Goal: Information Seeking & Learning: Learn about a topic

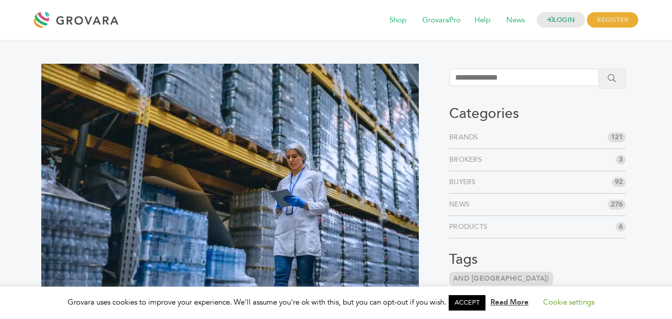
click at [495, 78] on input "search" at bounding box center [529, 77] width 158 height 17
type input "******"
click at [612, 79] on icon "submit" at bounding box center [612, 78] width 8 height 8
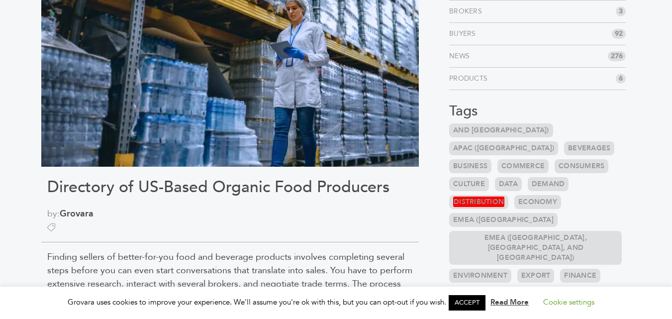
scroll to position [249, 0]
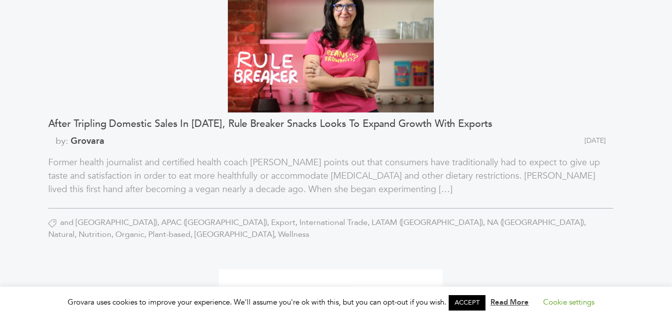
scroll to position [348, 0]
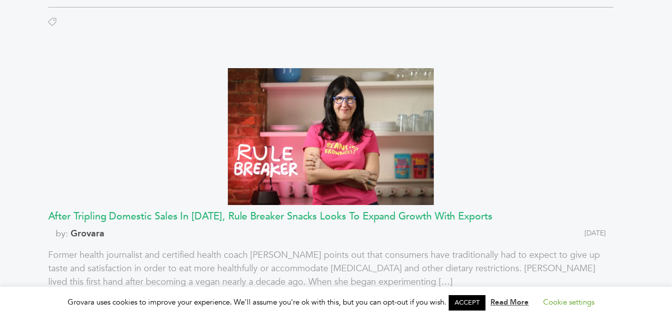
click at [150, 213] on h3 "After Tripling Domestic Sales In 2021, Rule Breaker Snacks Looks To Expand Grow…" at bounding box center [330, 216] width 565 height 12
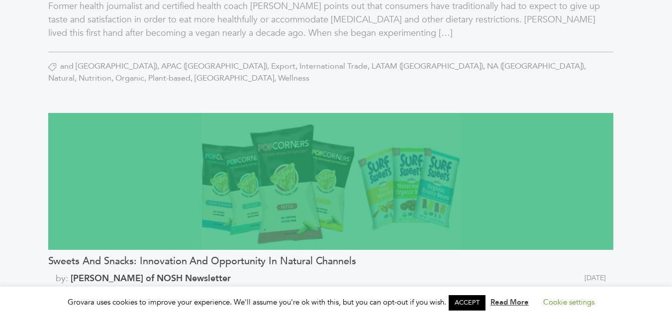
scroll to position [647, 0]
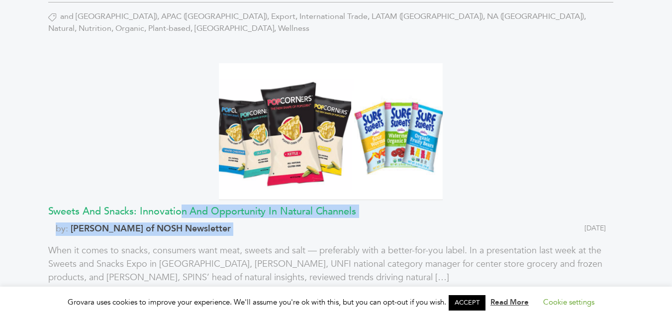
drag, startPoint x: 362, startPoint y: 219, endPoint x: 140, endPoint y: 208, distance: 222.2
click at [140, 208] on div "Sweets and Snacks: Innovation and Opportunity in Natural Channels by: Beth Kais…" at bounding box center [330, 266] width 565 height 123
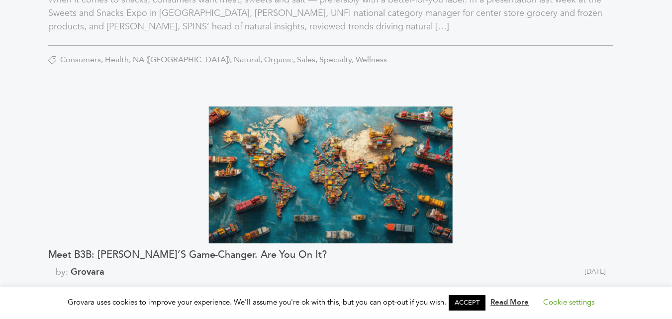
scroll to position [945, 0]
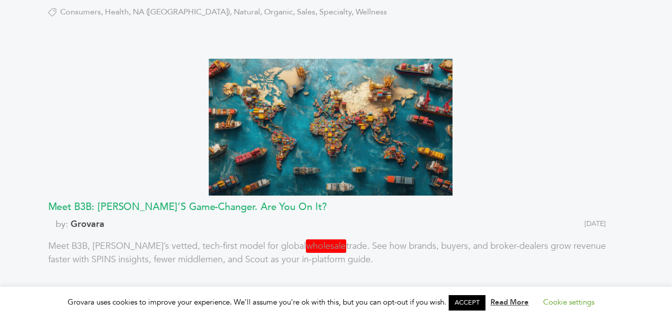
click at [123, 207] on h3 "Meet B3B: Grovara’s Game-Changer. Are You On It?" at bounding box center [330, 207] width 565 height 12
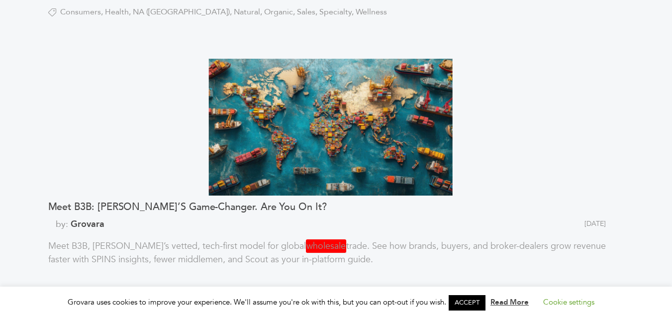
scroll to position [995, 0]
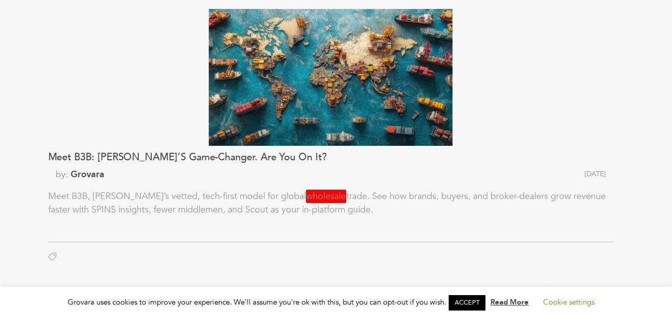
click at [263, 198] on p "Meet B3B, Grovara’s vetted, tech-first model for global wholesale trade. See ho…" at bounding box center [330, 210] width 565 height 40
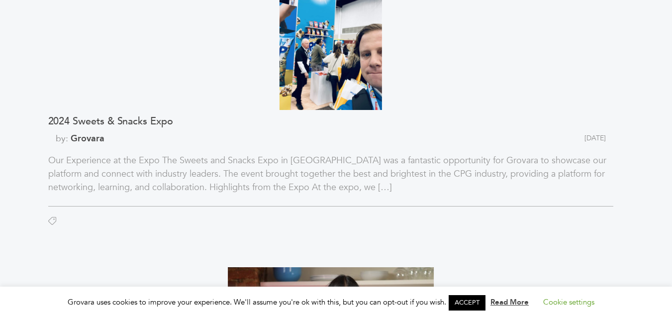
scroll to position [0, 0]
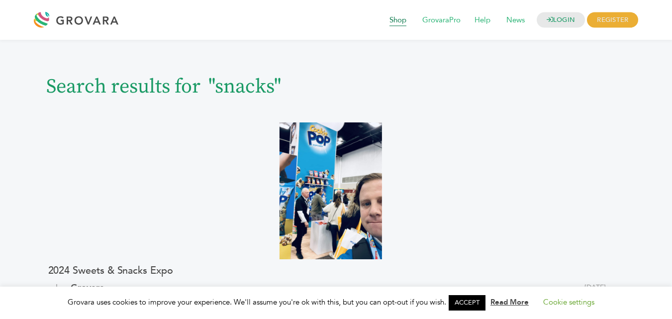
click at [396, 18] on span "Shop" at bounding box center [398, 20] width 31 height 19
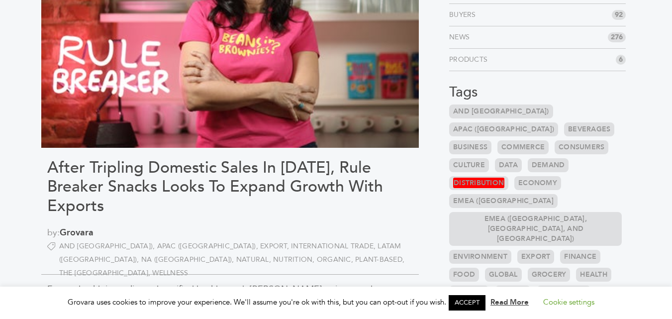
scroll to position [249, 0]
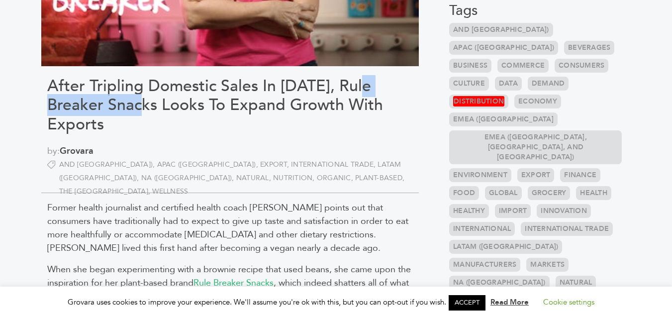
drag, startPoint x: 51, startPoint y: 104, endPoint x: 154, endPoint y: 105, distance: 103.5
click at [154, 105] on h1 "After Tripling Domestic Sales In 2021, Rule Breaker Snacks Looks To Expand Grow…" at bounding box center [230, 105] width 366 height 57
copy h1 "Breaker Snacks"
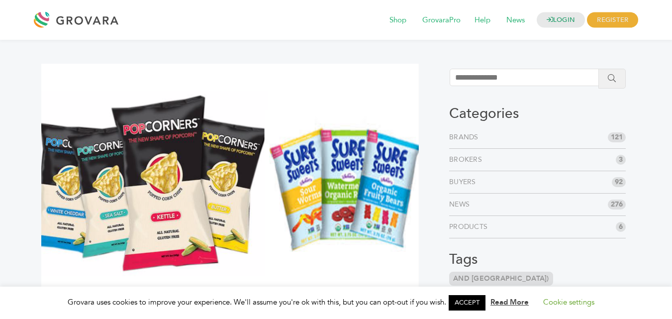
scroll to position [100, 0]
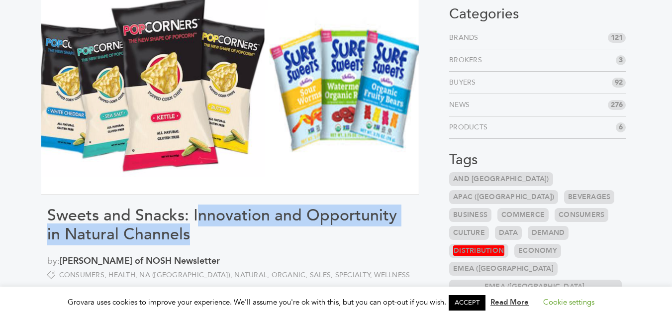
drag, startPoint x: 195, startPoint y: 216, endPoint x: 188, endPoint y: 237, distance: 21.9
click at [188, 237] on h1 "Sweets and Snacks: Innovation and Opportunity in Natural Channels" at bounding box center [230, 225] width 366 height 38
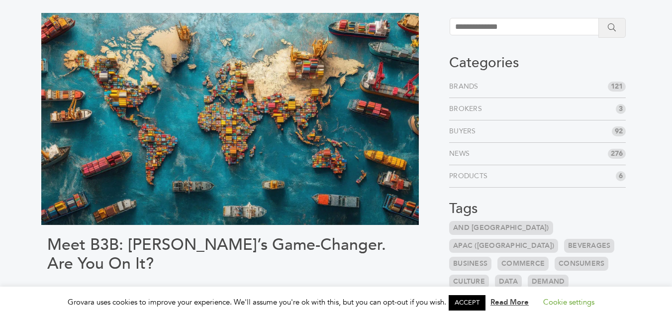
scroll to position [100, 0]
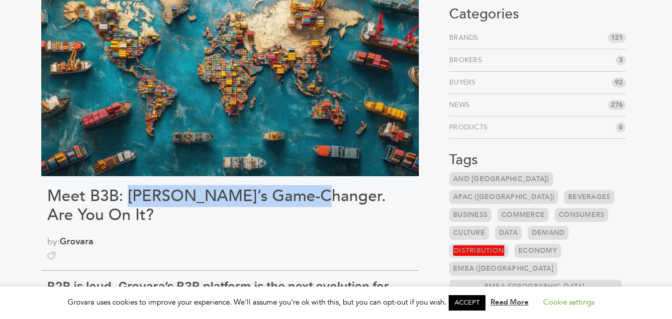
drag, startPoint x: 128, startPoint y: 196, endPoint x: 307, endPoint y: 197, distance: 179.1
click at [307, 197] on h1 "Meet B3B: Grovara’s Game-Changer. Are You On It?" at bounding box center [230, 206] width 366 height 38
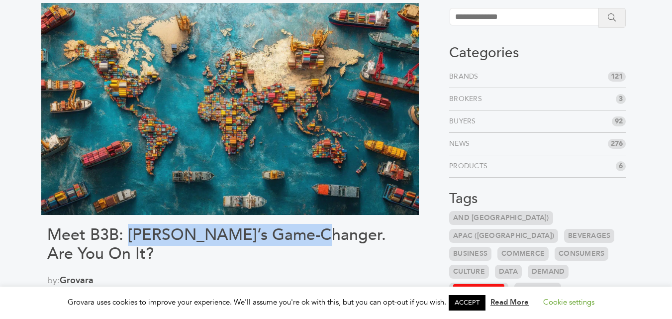
scroll to position [0, 0]
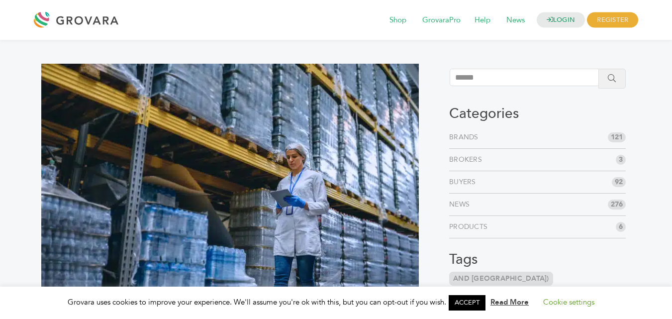
click at [489, 83] on input "******" at bounding box center [529, 77] width 158 height 17
type input "*"
type input "*********"
click at [601, 76] on button "submit" at bounding box center [612, 79] width 27 height 20
click at [614, 76] on icon "submit" at bounding box center [612, 78] width 8 height 8
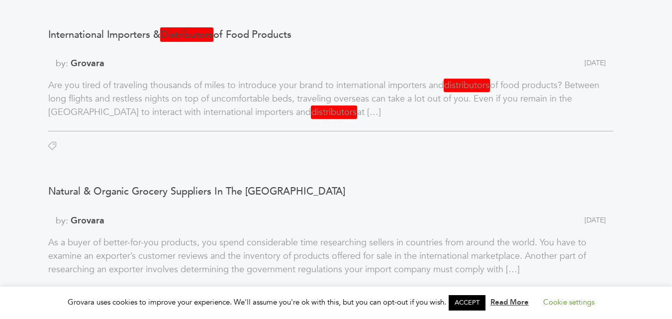
scroll to position [199, 0]
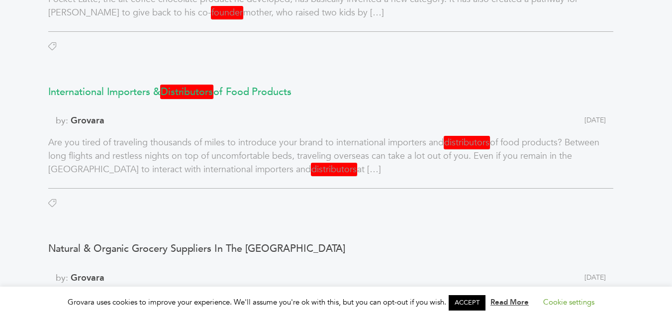
drag, startPoint x: 25, startPoint y: 89, endPoint x: 301, endPoint y: 97, distance: 275.8
